Goal: Information Seeking & Learning: Learn about a topic

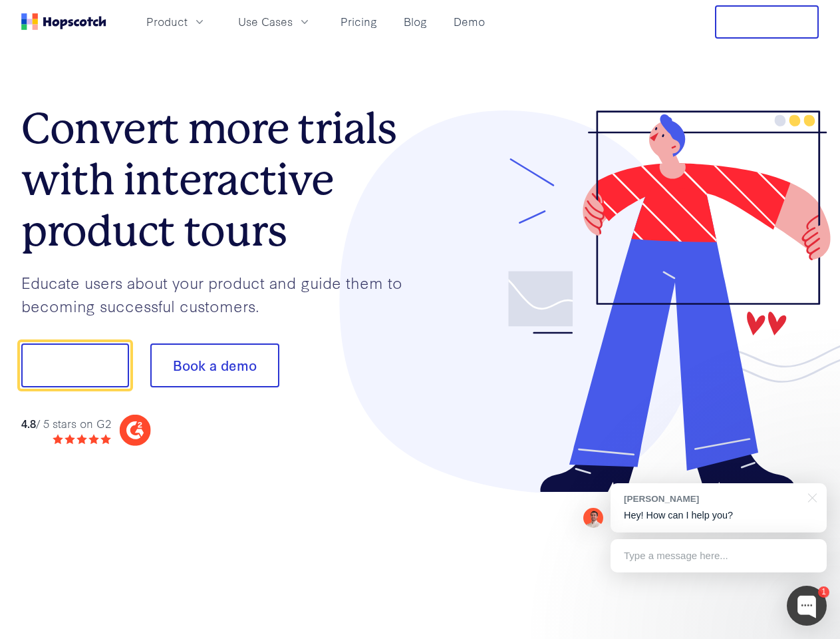
click at [421, 319] on div at bounding box center [620, 301] width 399 height 383
click at [188, 21] on span "Product" at bounding box center [166, 21] width 41 height 17
click at [293, 21] on span "Use Cases" at bounding box center [265, 21] width 55 height 17
click at [767, 22] on button "Free Trial" at bounding box center [767, 21] width 104 height 33
click at [75, 365] on button "Show me!" at bounding box center [75, 365] width 108 height 44
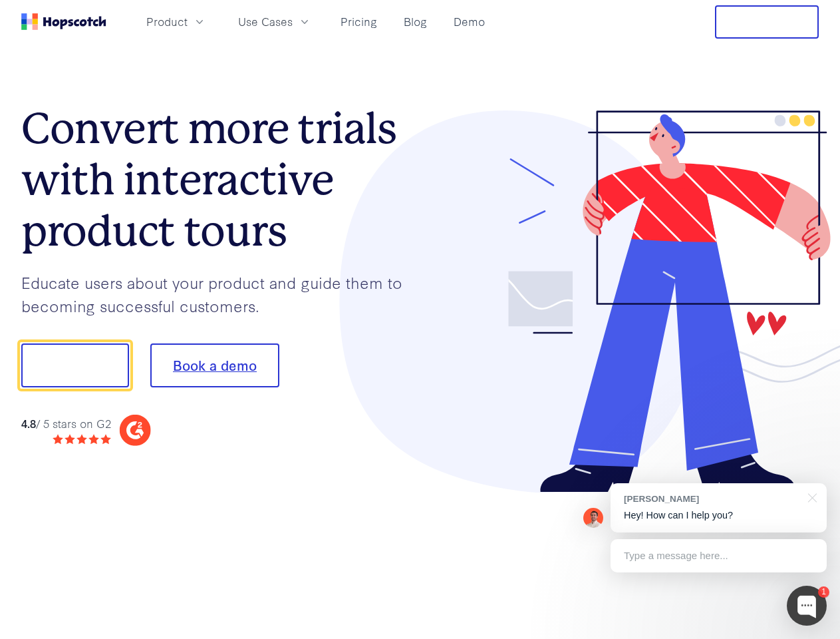
click at [214, 365] on button "Book a demo" at bounding box center [214, 365] width 129 height 44
click at [807, 606] on div at bounding box center [807, 606] width 40 height 40
click at [719, 508] on div "[PERSON_NAME] Hey! How can I help you?" at bounding box center [719, 507] width 216 height 49
click at [811, 496] on div at bounding box center [703, 453] width 250 height 266
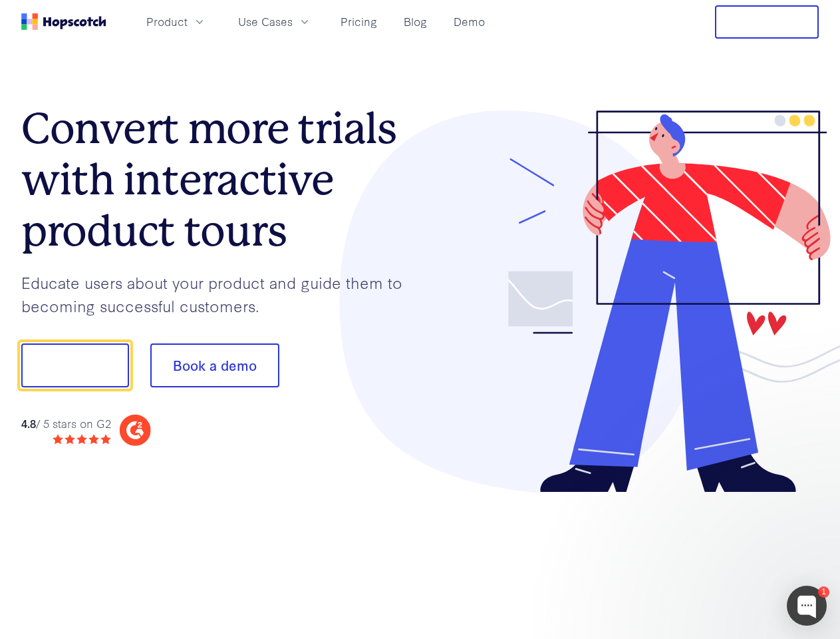
click at [719, 556] on div at bounding box center [703, 453] width 250 height 266
